Goal: Transaction & Acquisition: Purchase product/service

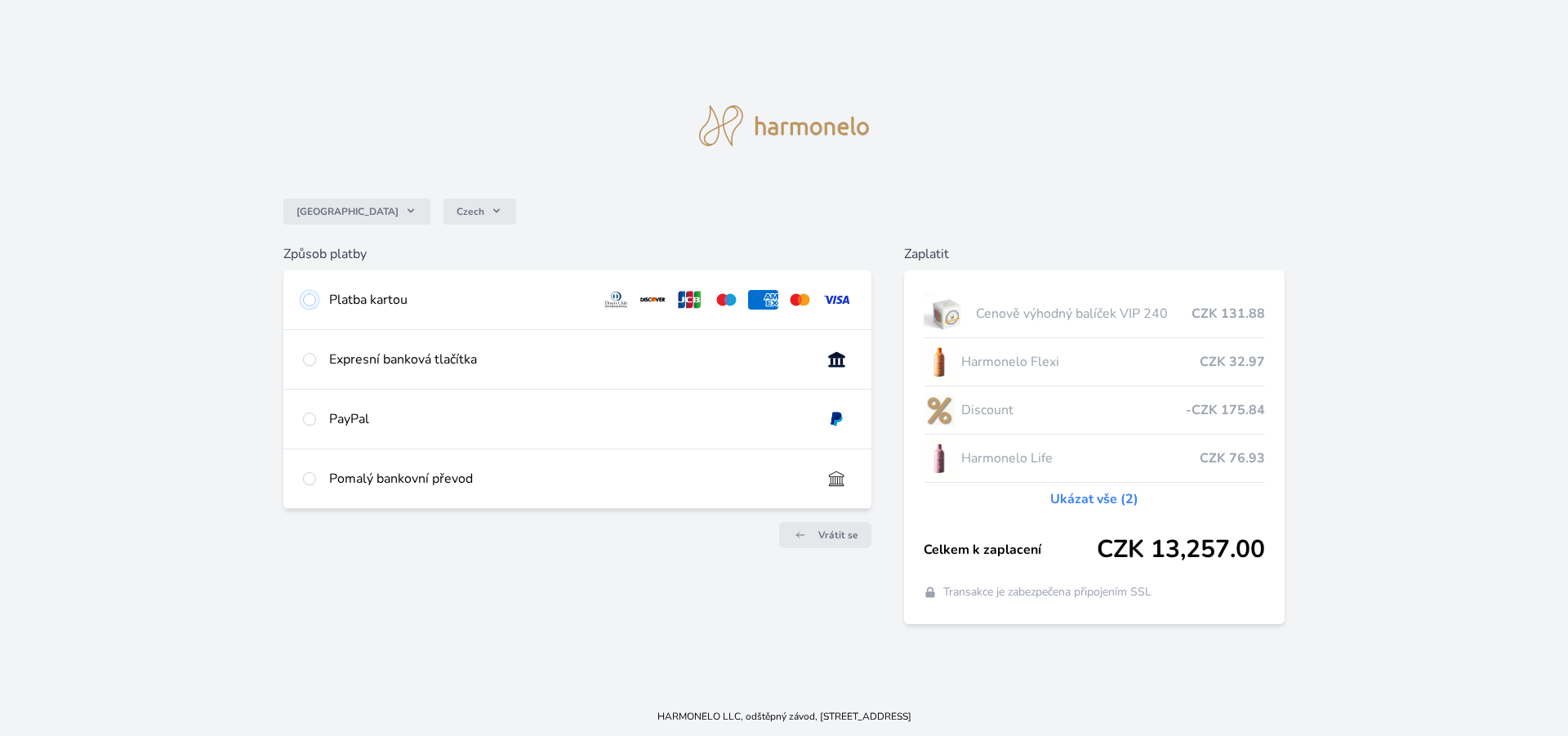
click at [304, 301] on input "radio" at bounding box center [309, 299] width 13 height 13
radio input "true"
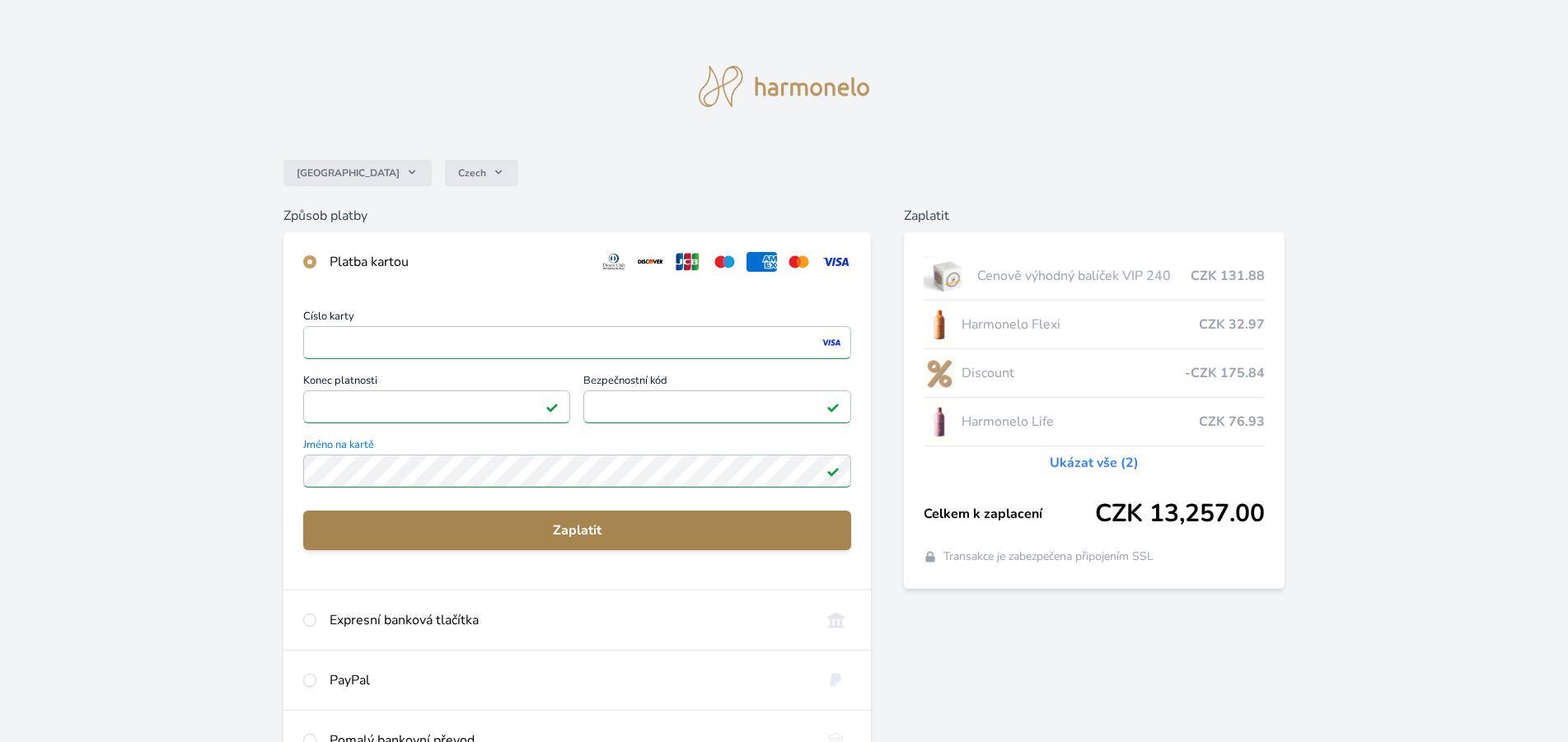
click at [606, 529] on span "Zaplatit" at bounding box center [577, 530] width 521 height 20
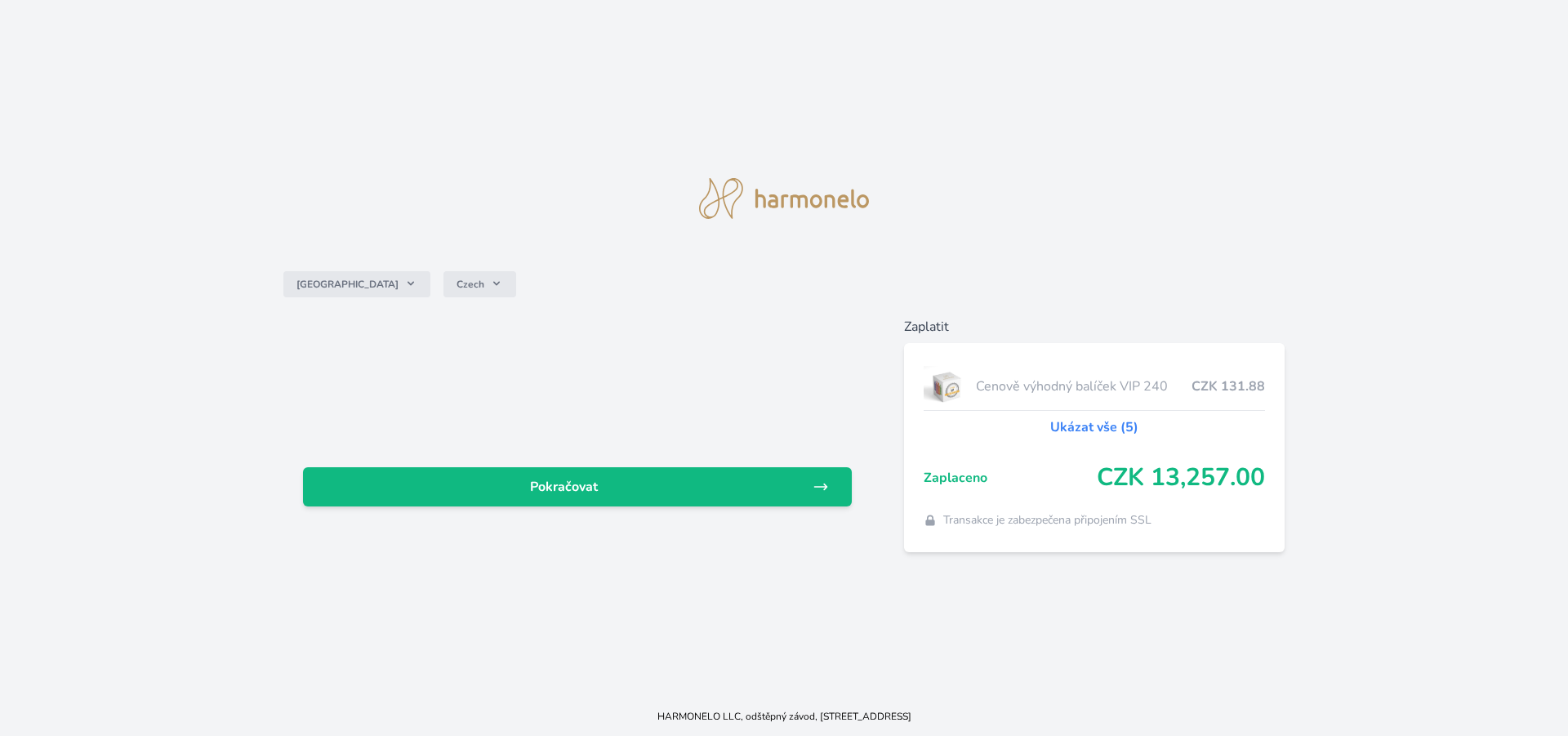
click at [1082, 426] on link "Ukázat vše (5)" at bounding box center [1094, 426] width 89 height 20
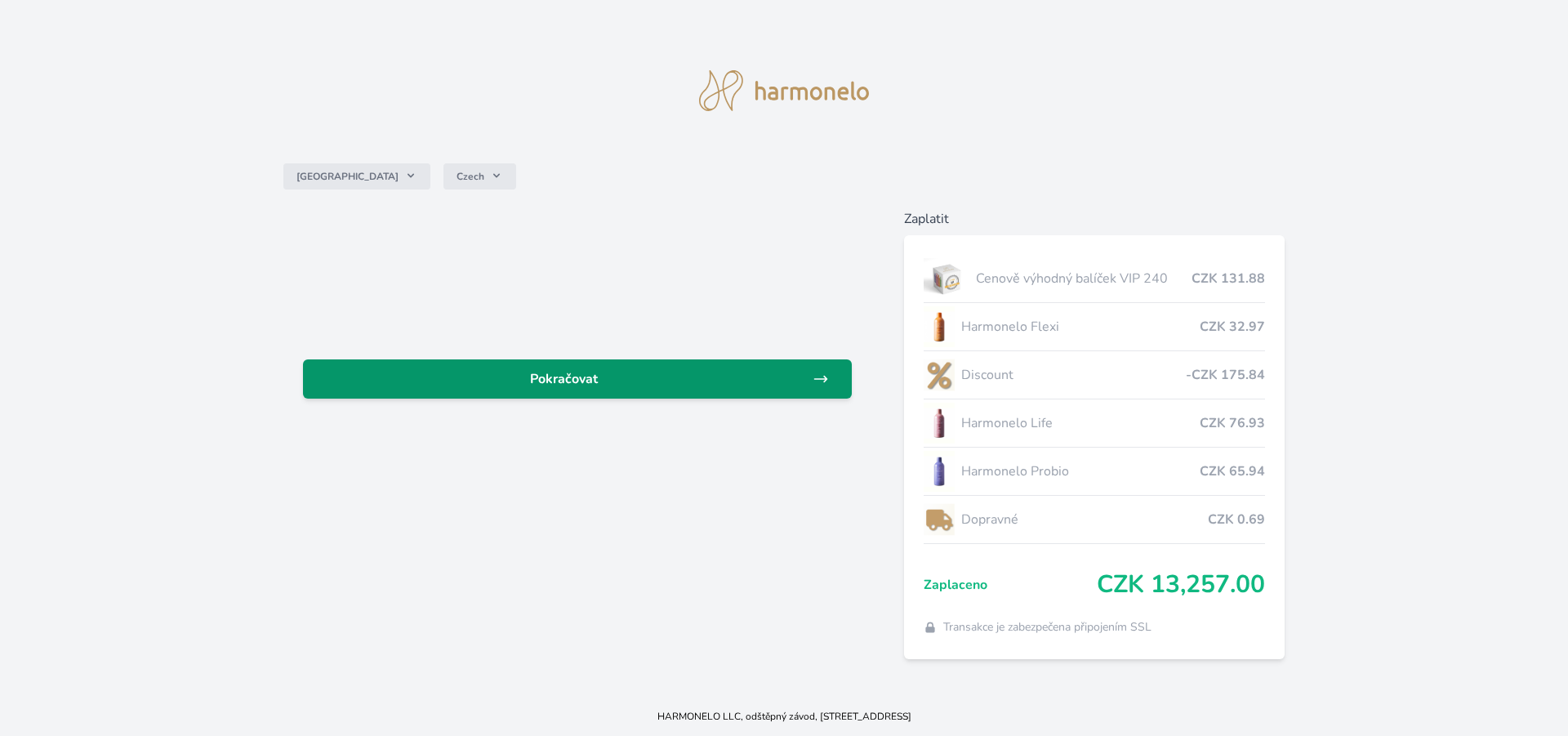
click at [547, 368] on link "Pokračovat" at bounding box center [577, 379] width 548 height 40
